Goal: Task Accomplishment & Management: Use online tool/utility

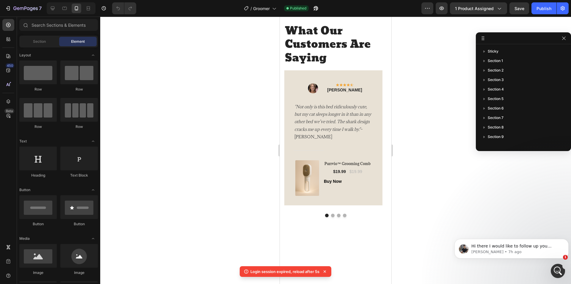
scroll to position [925, 0]
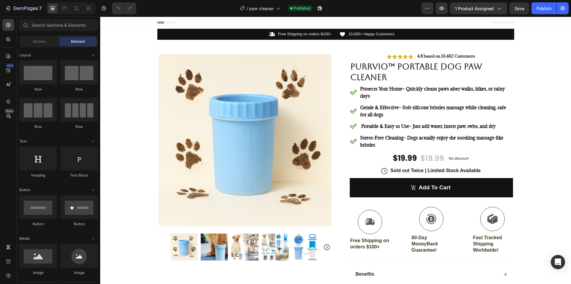
click at [215, 23] on div "Header" at bounding box center [335, 23] width 357 height 12
